Goal: Information Seeking & Learning: Learn about a topic

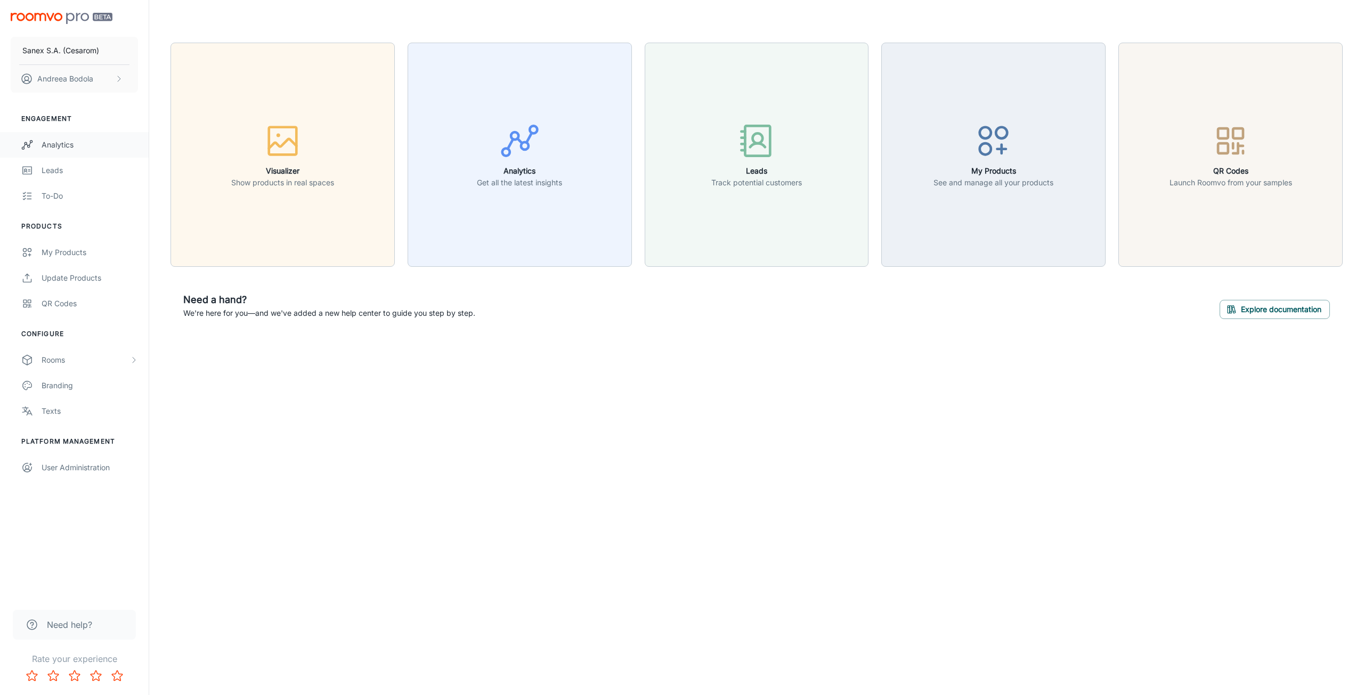
click at [52, 150] on div "Analytics" at bounding box center [90, 145] width 96 height 12
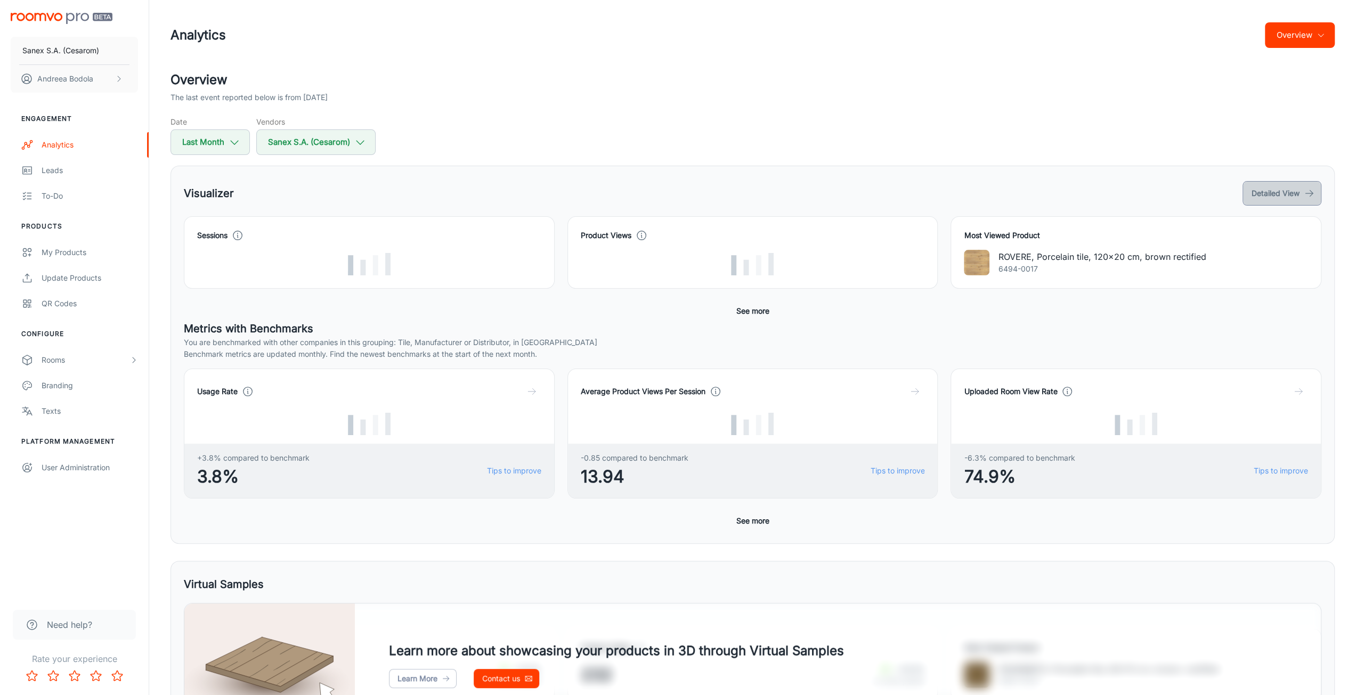
click at [1289, 190] on button "Detailed View" at bounding box center [1281, 193] width 79 height 25
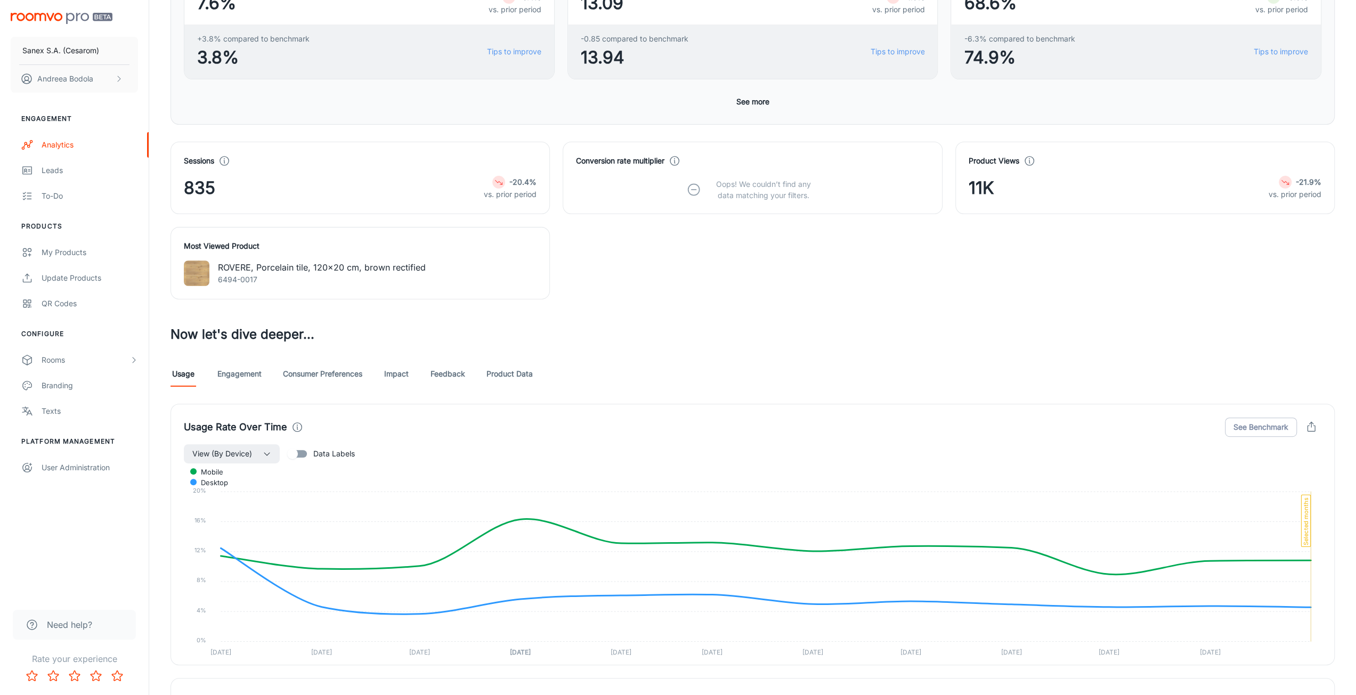
scroll to position [320, 0]
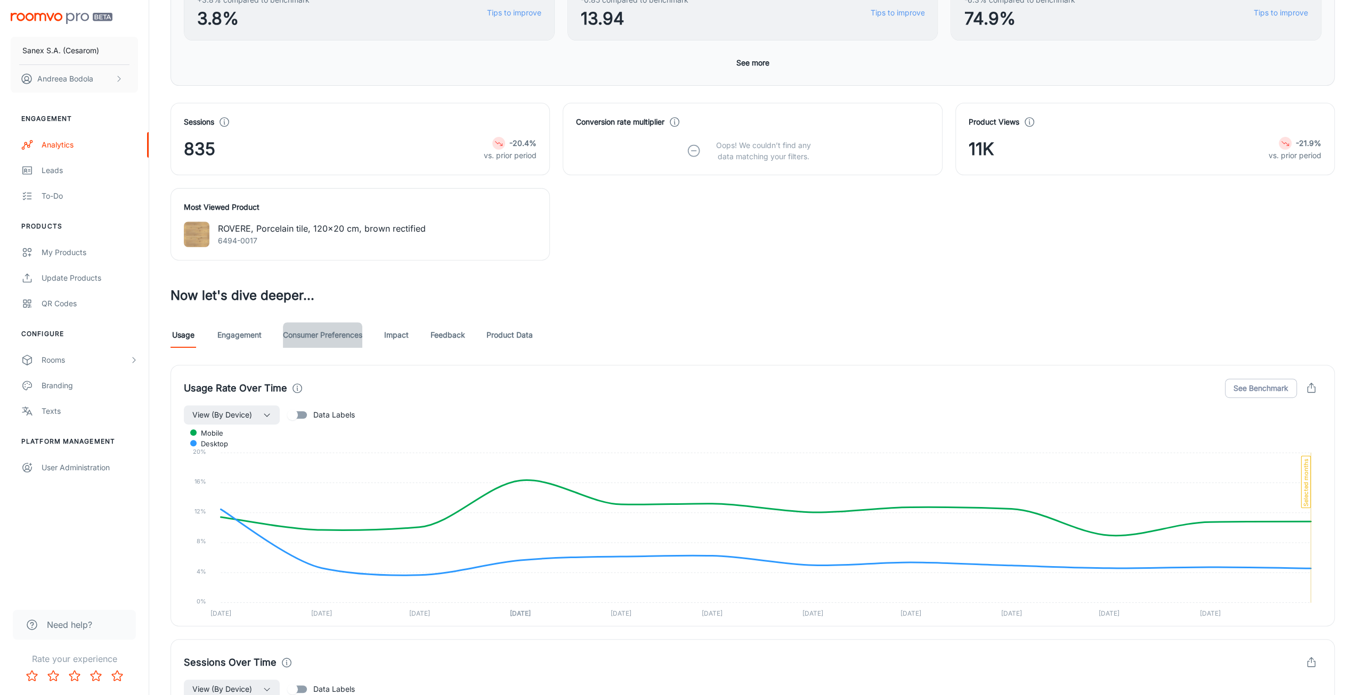
click at [327, 331] on link "Consumer Preferences" at bounding box center [322, 335] width 79 height 26
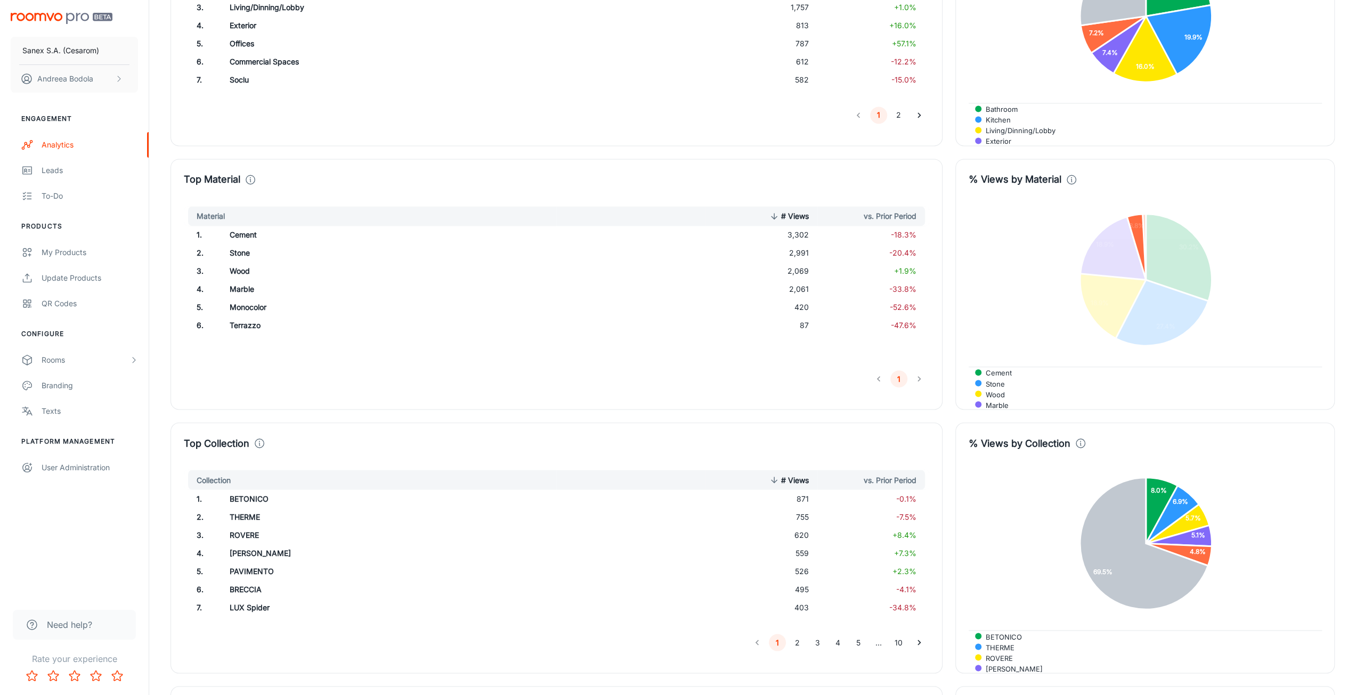
scroll to position [1705, 0]
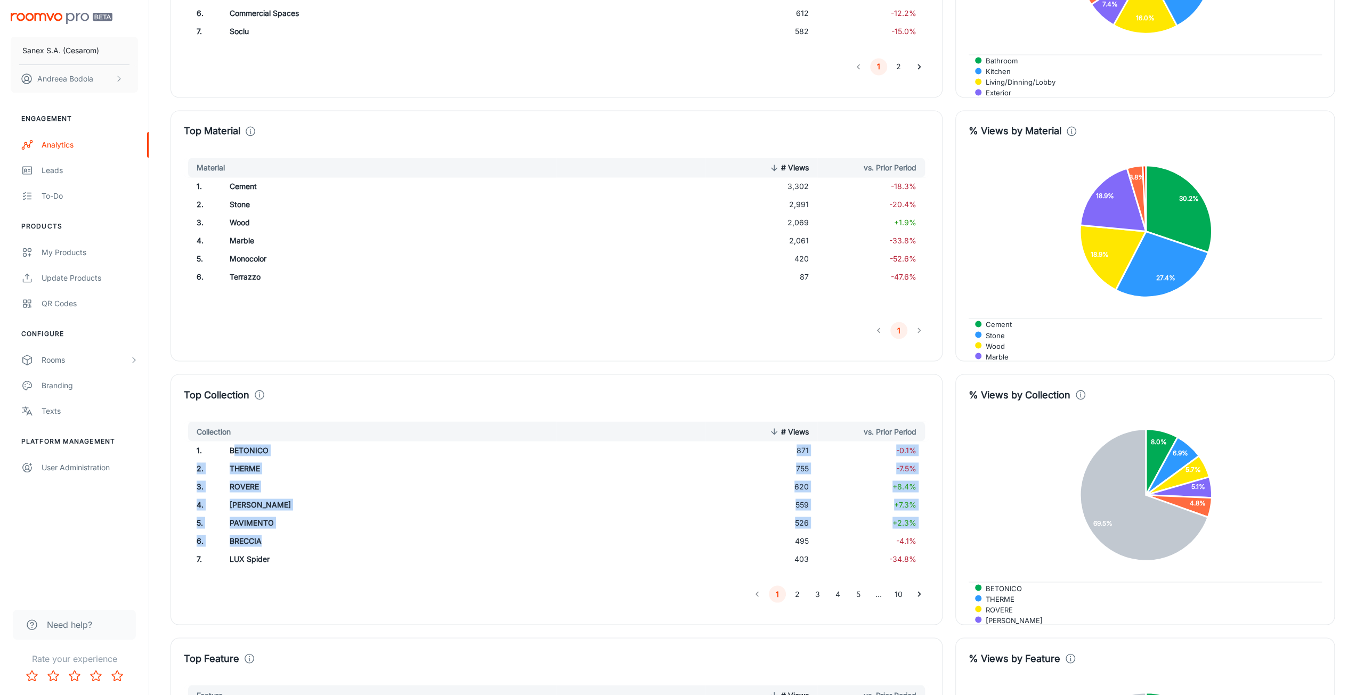
drag, startPoint x: 233, startPoint y: 443, endPoint x: 270, endPoint y: 538, distance: 101.2
click at [271, 539] on tbody "1 . BETONICO 871 -0.1% 2 . THERME 755 -7.5% 3 . ROVERE 620 +8.4% 4 . [PERSON_NA…" at bounding box center [556, 504] width 745 height 127
click at [270, 537] on td "BRECCIA" at bounding box center [388, 541] width 335 height 18
click at [354, 378] on div "Top Collection Collection # Views vs. Prior Period 1 . BETONICO 871 -0.1% 2 . T…" at bounding box center [556, 499] width 772 height 251
